Goal: Information Seeking & Learning: Learn about a topic

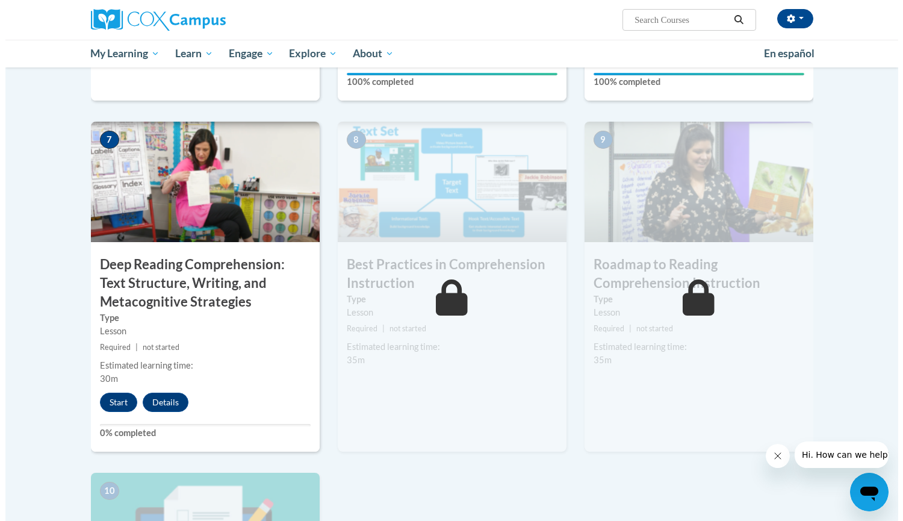
scroll to position [880, 0]
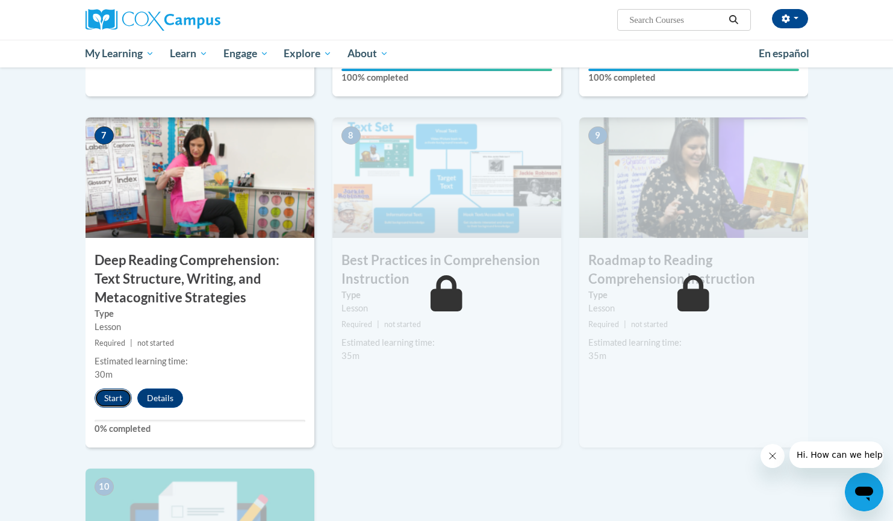
click at [108, 405] on button "Start" at bounding box center [113, 397] width 37 height 19
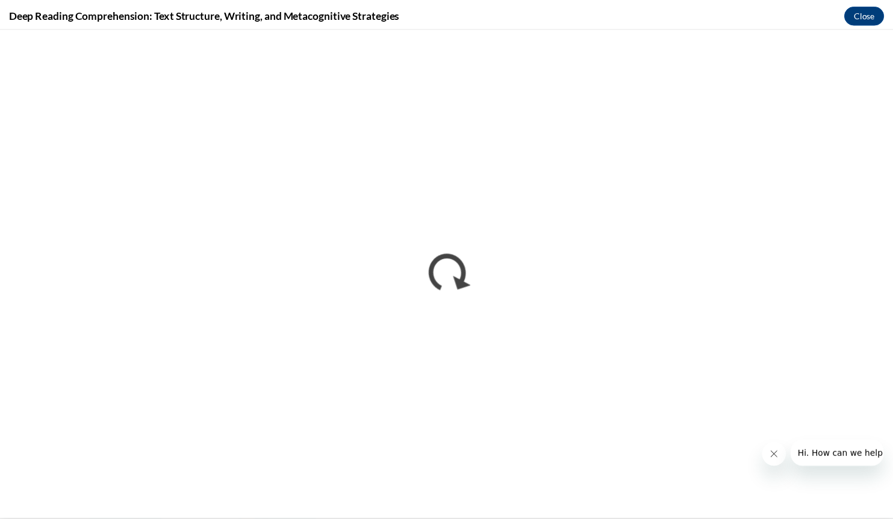
scroll to position [0, 0]
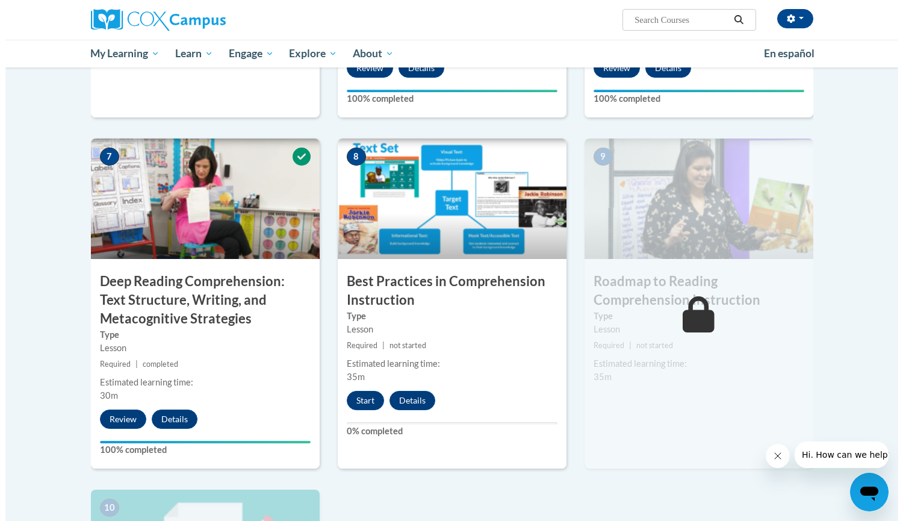
scroll to position [859, 0]
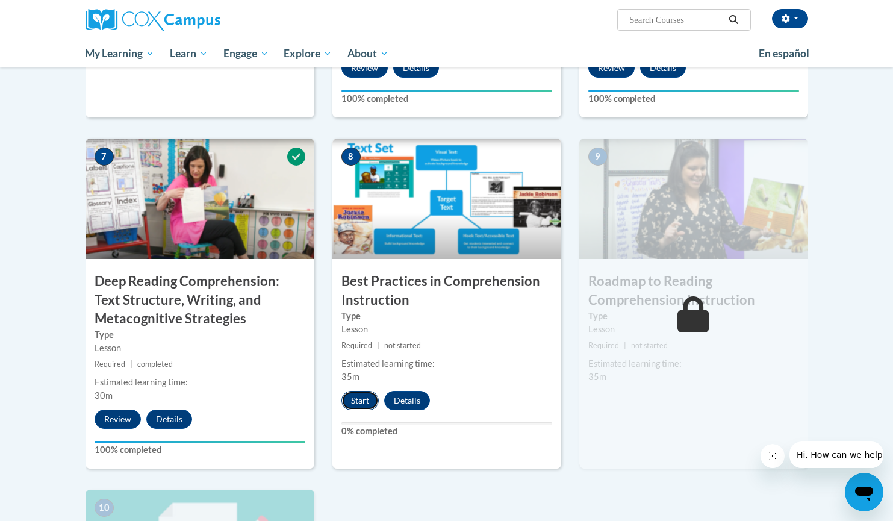
click at [364, 401] on button "Start" at bounding box center [360, 400] width 37 height 19
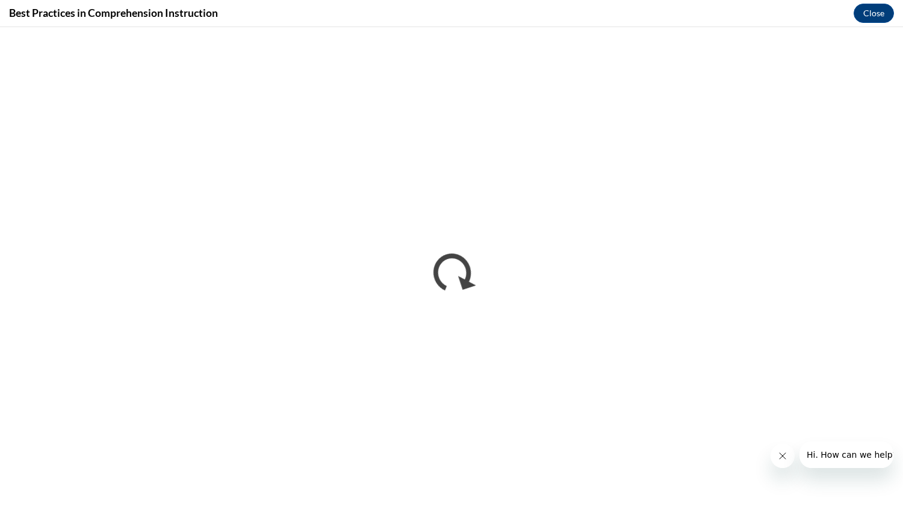
scroll to position [0, 0]
